Goal: Transaction & Acquisition: Purchase product/service

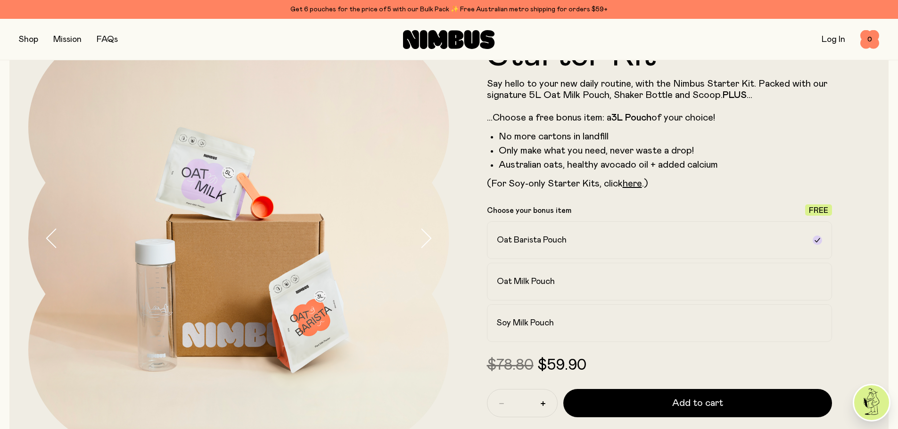
scroll to position [38, 0]
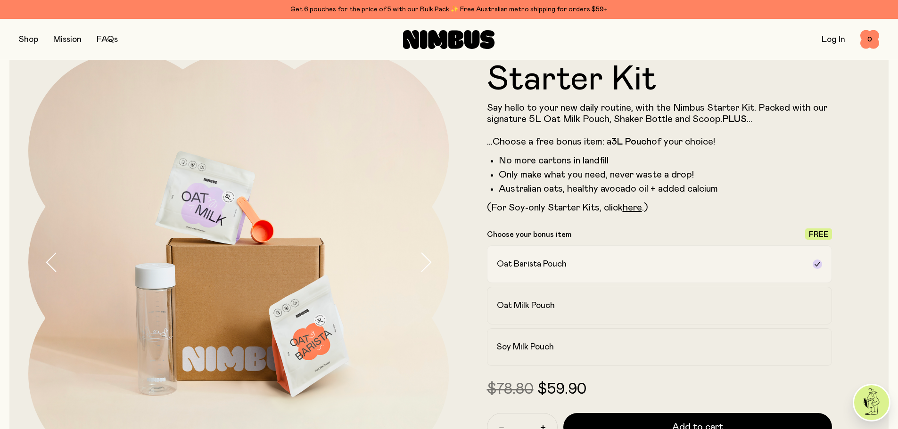
click at [816, 264] on icon at bounding box center [817, 265] width 8 height 8
click at [534, 311] on h2 "Oat Milk Pouch" at bounding box center [526, 305] width 58 height 11
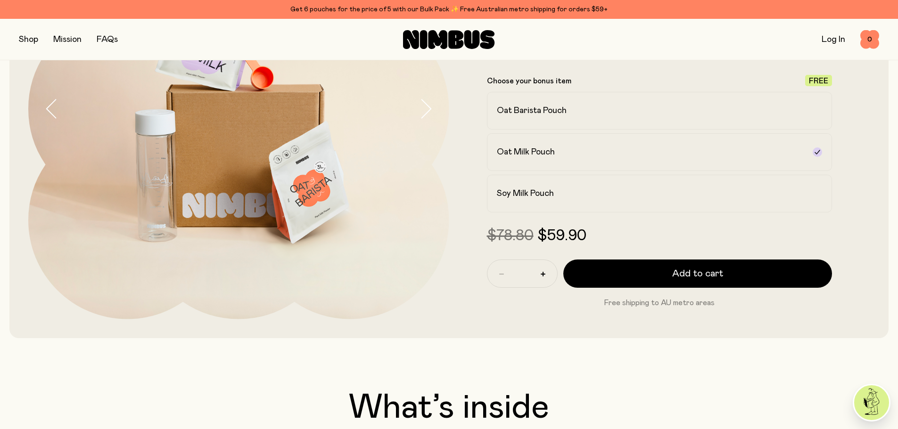
scroll to position [177, 0]
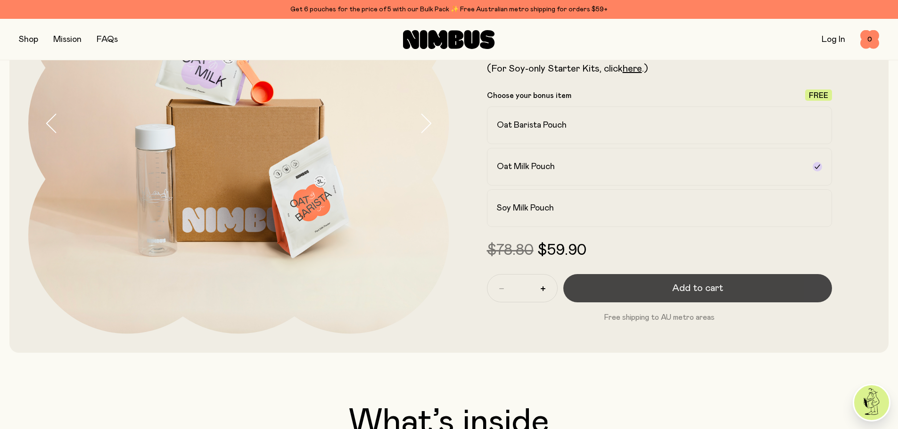
click at [698, 289] on span "Add to cart" at bounding box center [697, 288] width 51 height 13
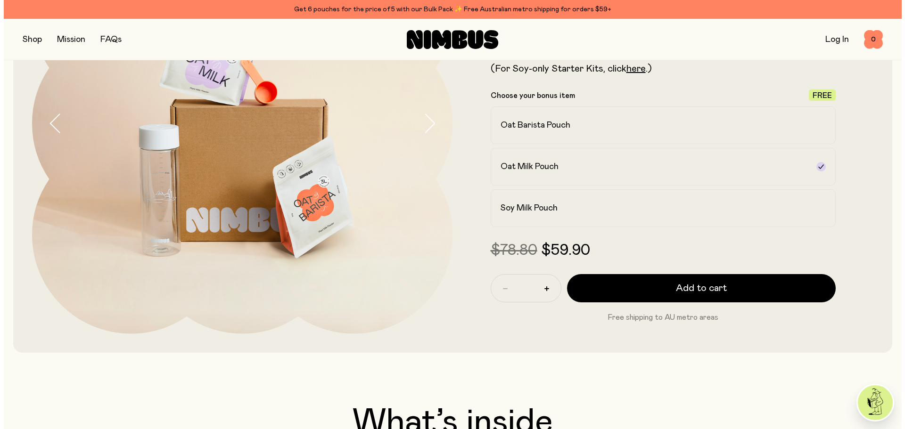
scroll to position [0, 0]
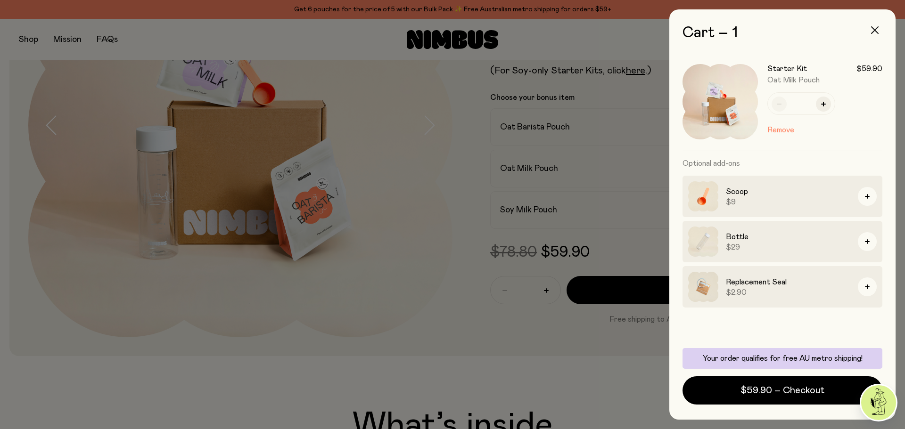
click at [873, 25] on button "button" at bounding box center [874, 30] width 23 height 23
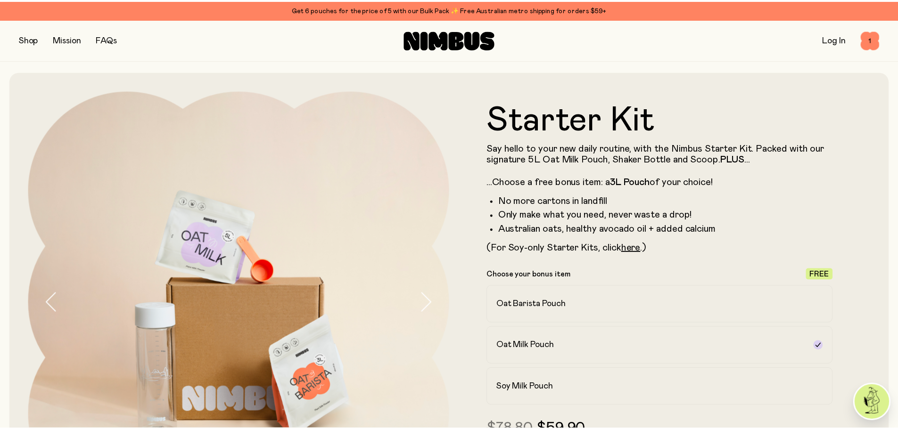
scroll to position [177, 0]
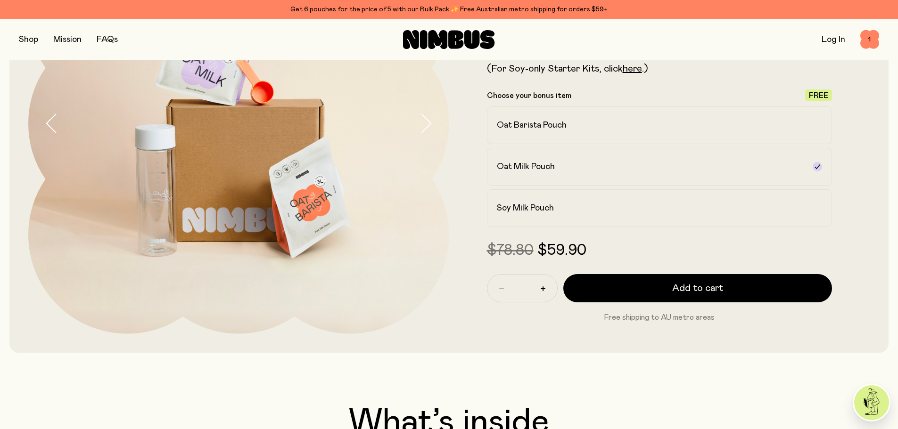
click at [832, 38] on link "Log In" at bounding box center [833, 39] width 24 height 8
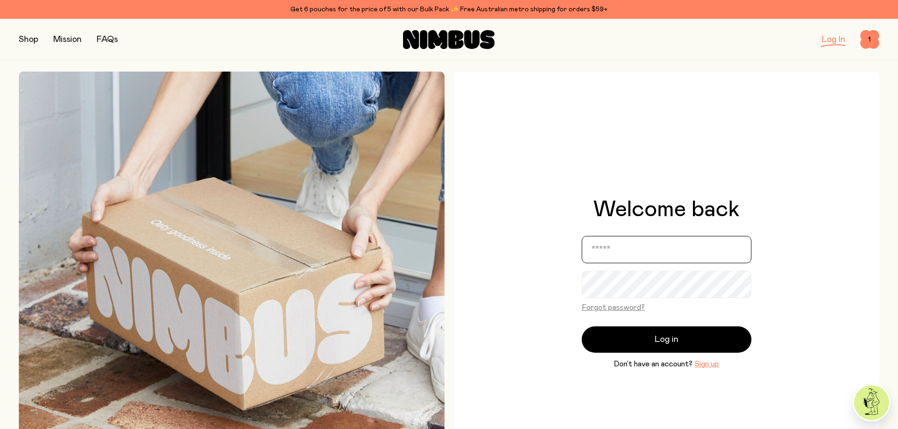
click at [606, 251] on input "email" at bounding box center [666, 249] width 170 height 27
type input "**********"
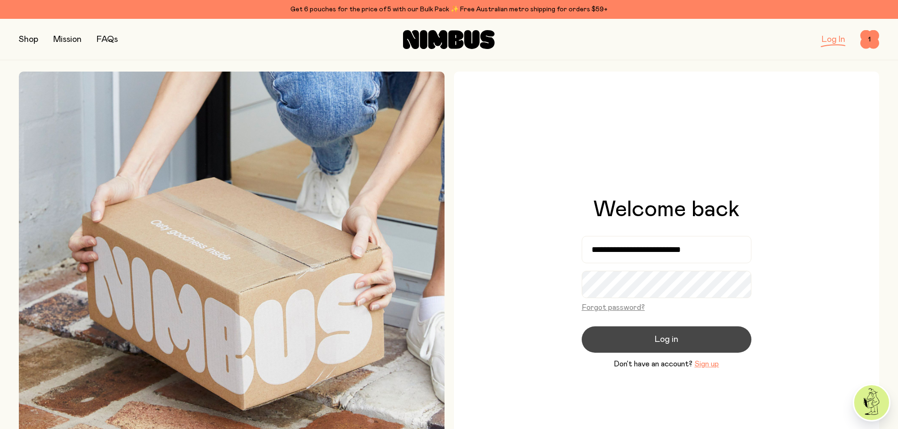
click at [663, 339] on span "Log in" at bounding box center [667, 339] width 24 height 13
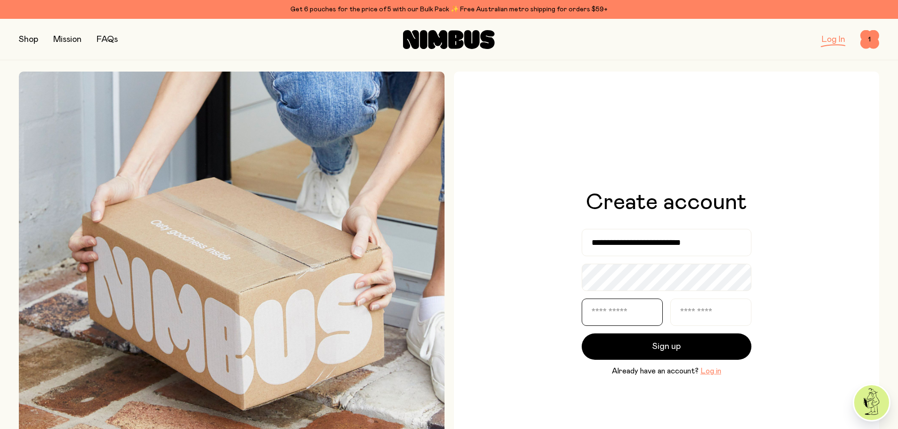
click at [616, 317] on input "text" at bounding box center [621, 312] width 81 height 27
type input "*****"
type input "********"
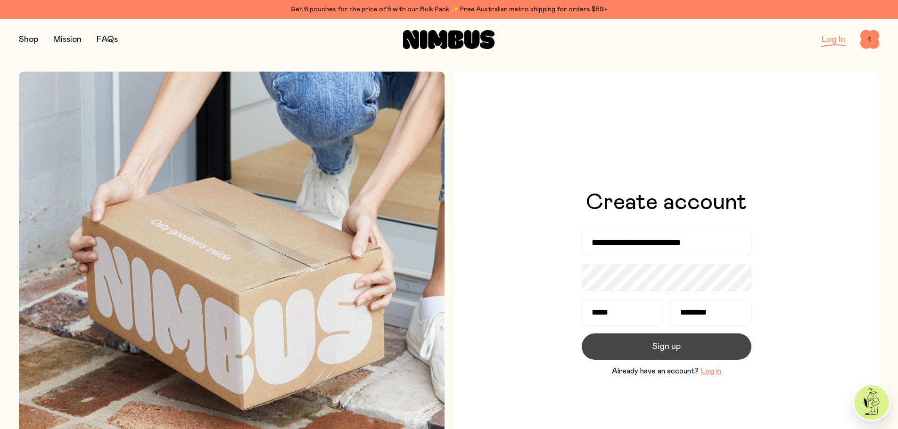
click at [669, 345] on span "Sign up" at bounding box center [666, 346] width 28 height 13
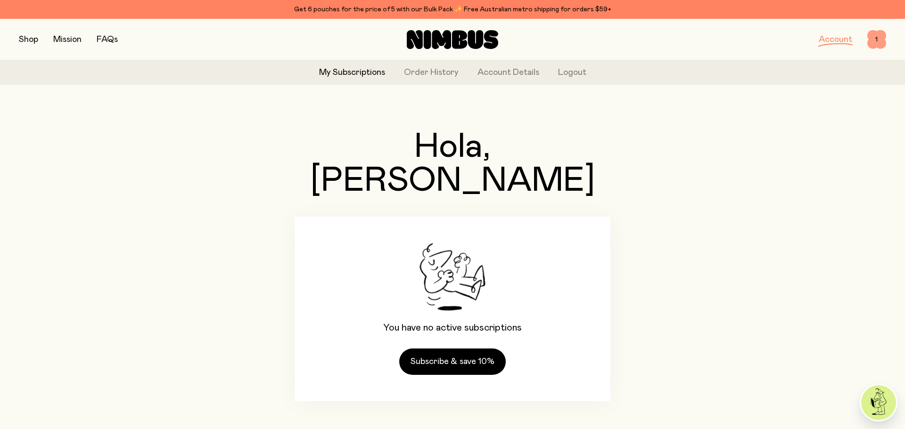
click at [876, 33] on span "1" at bounding box center [876, 39] width 19 height 19
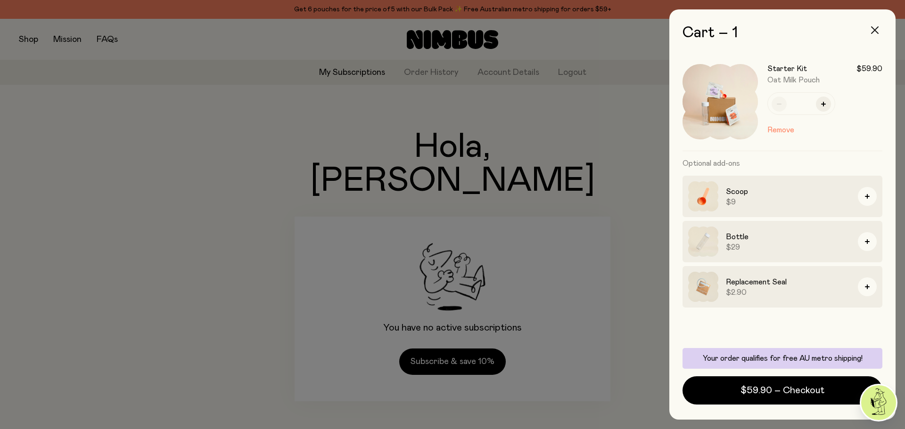
click at [875, 28] on icon "button" at bounding box center [875, 30] width 8 height 8
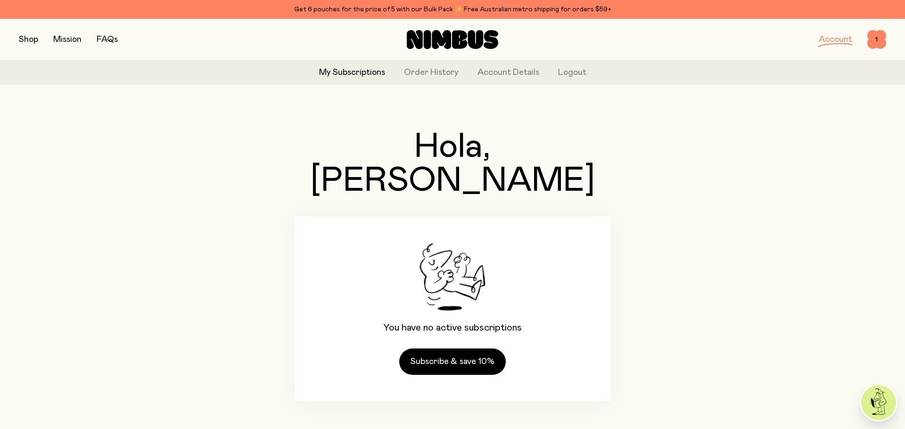
click at [29, 41] on button "button" at bounding box center [28, 39] width 19 height 13
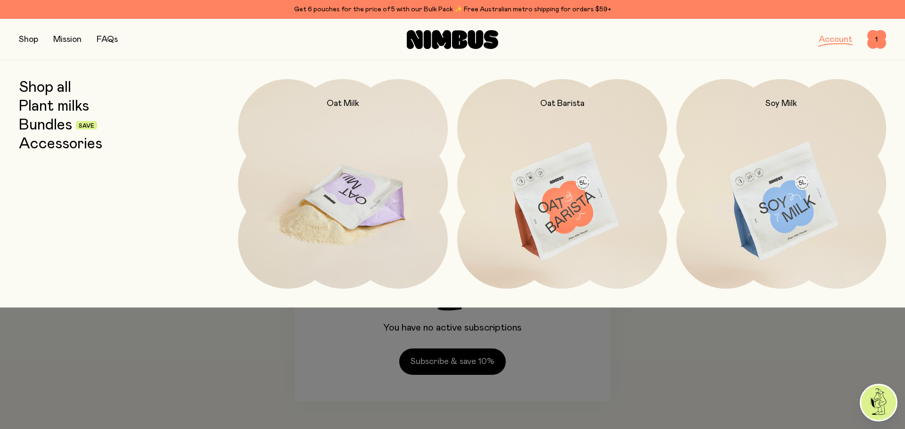
click at [362, 139] on img at bounding box center [343, 202] width 210 height 246
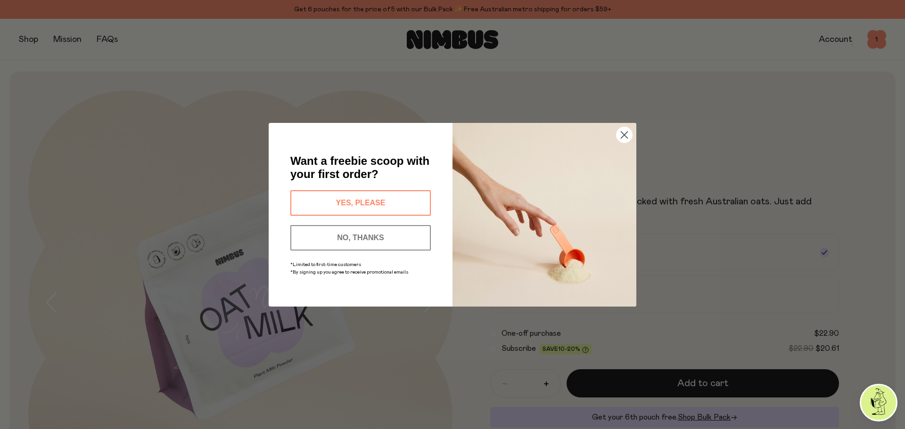
click at [356, 197] on button "YES, PLEASE" at bounding box center [360, 202] width 140 height 25
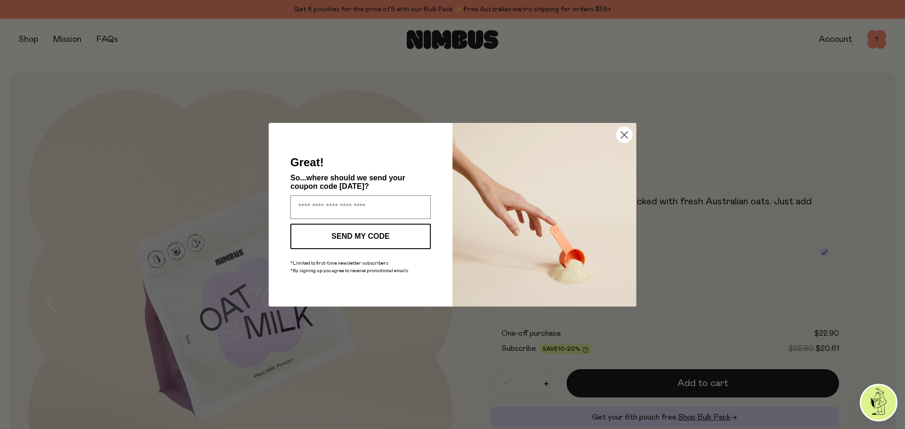
click at [625, 131] on circle "Close dialog" at bounding box center [624, 135] width 16 height 16
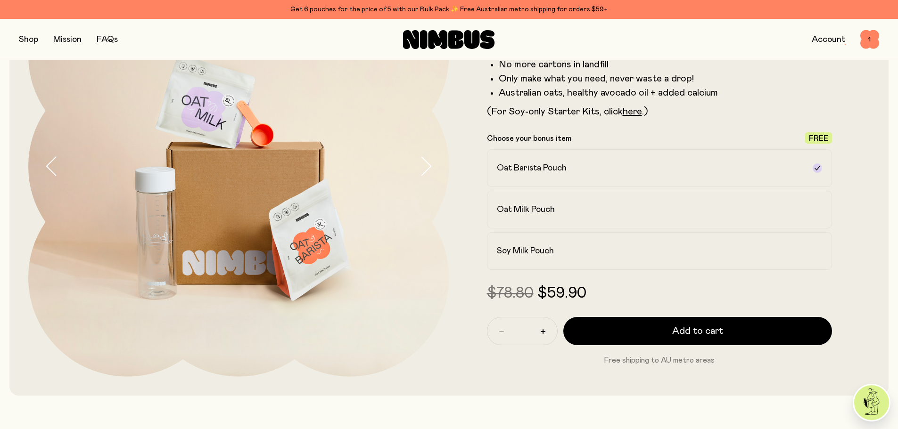
scroll to position [144, 0]
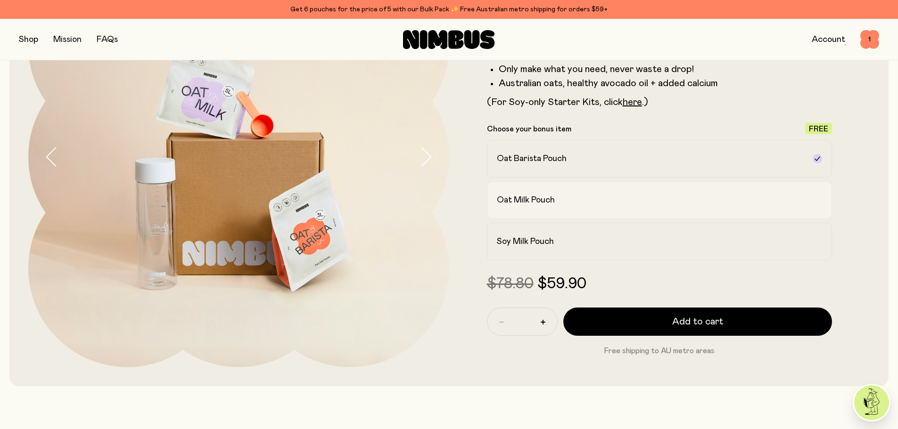
click at [532, 205] on h2 "Oat Milk Pouch" at bounding box center [526, 200] width 58 height 11
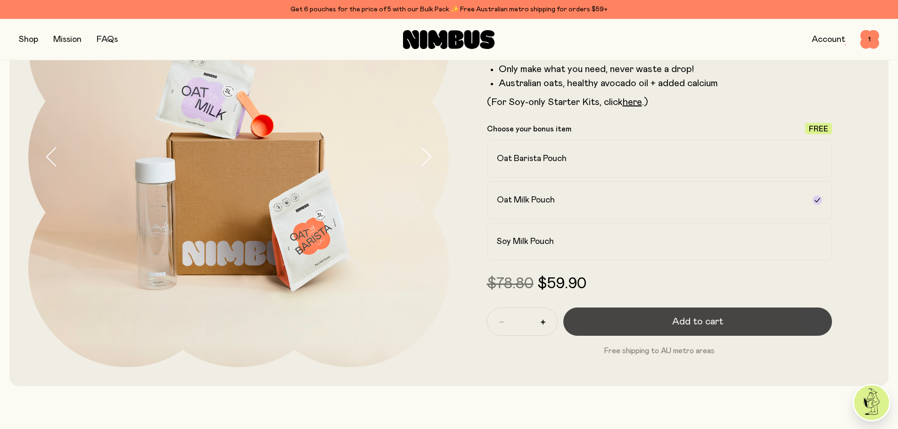
click at [672, 323] on button "Add to cart" at bounding box center [697, 322] width 269 height 28
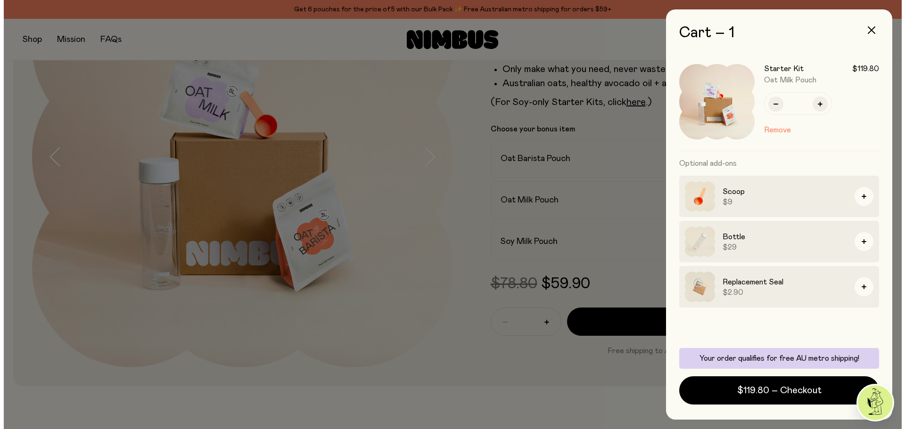
scroll to position [0, 0]
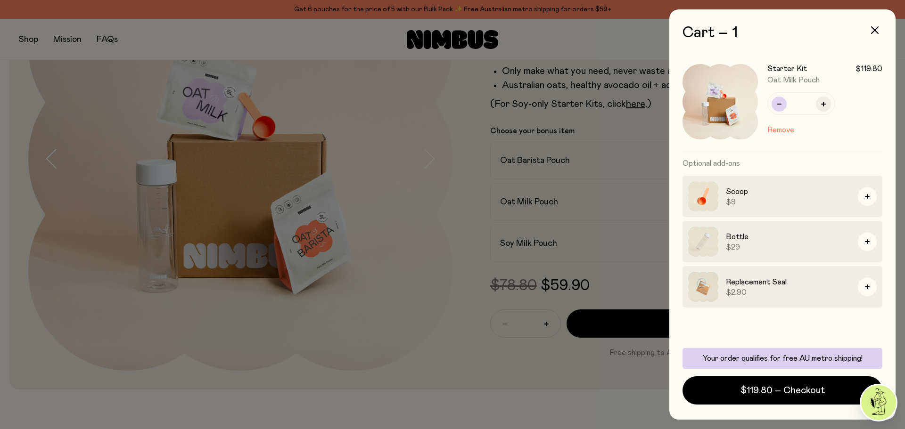
click at [777, 104] on icon "button" at bounding box center [779, 104] width 5 height 5
type input "*"
click at [442, 376] on div at bounding box center [452, 214] width 905 height 429
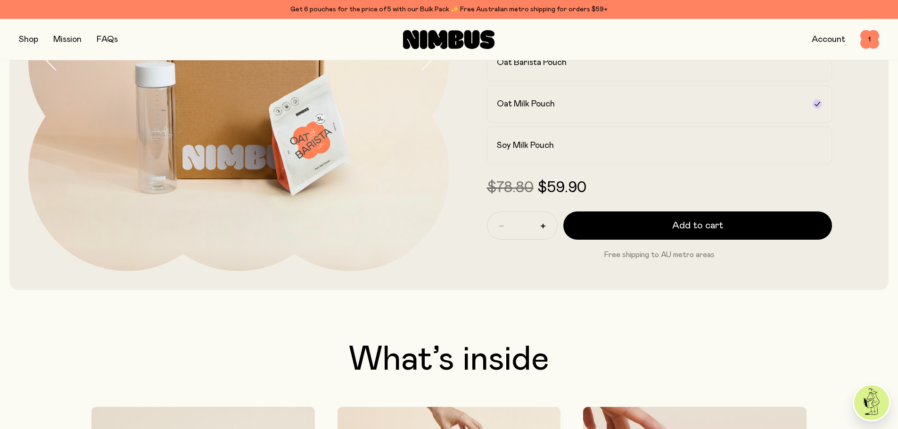
scroll to position [297, 0]
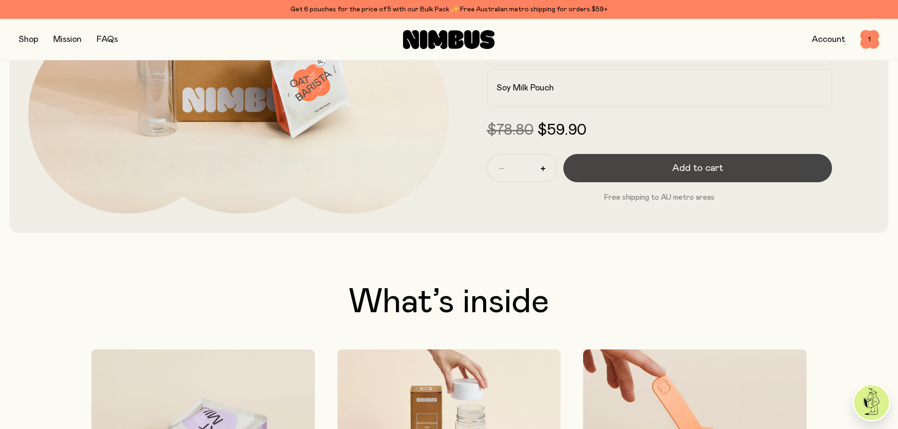
click at [675, 169] on span "Add to cart" at bounding box center [697, 168] width 51 height 13
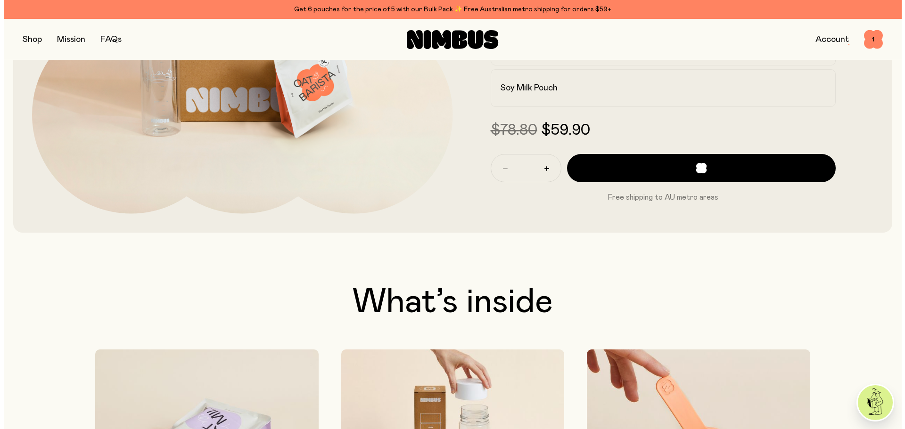
scroll to position [0, 0]
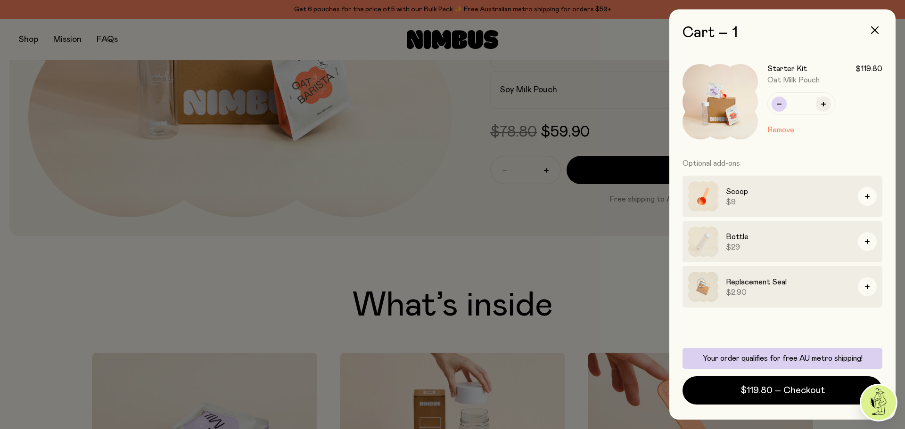
click at [778, 104] on icon "button" at bounding box center [779, 104] width 5 height 1
type input "*"
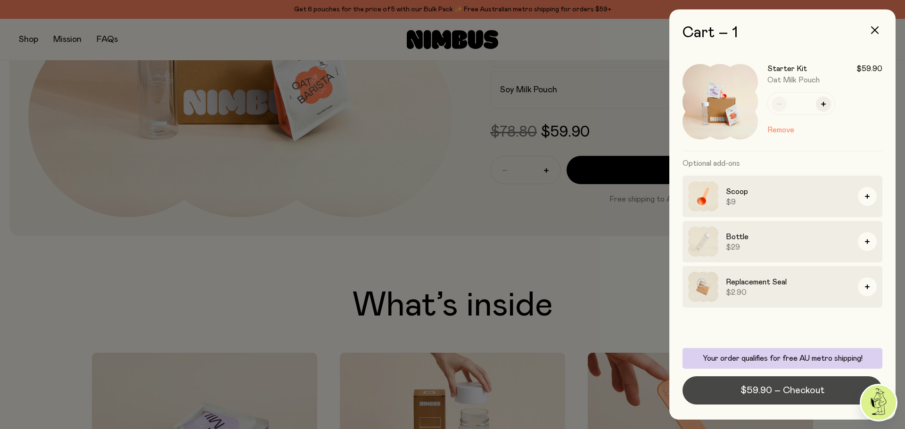
click at [794, 391] on span "$59.90 – Checkout" at bounding box center [782, 390] width 84 height 13
